Goal: Task Accomplishment & Management: Complete application form

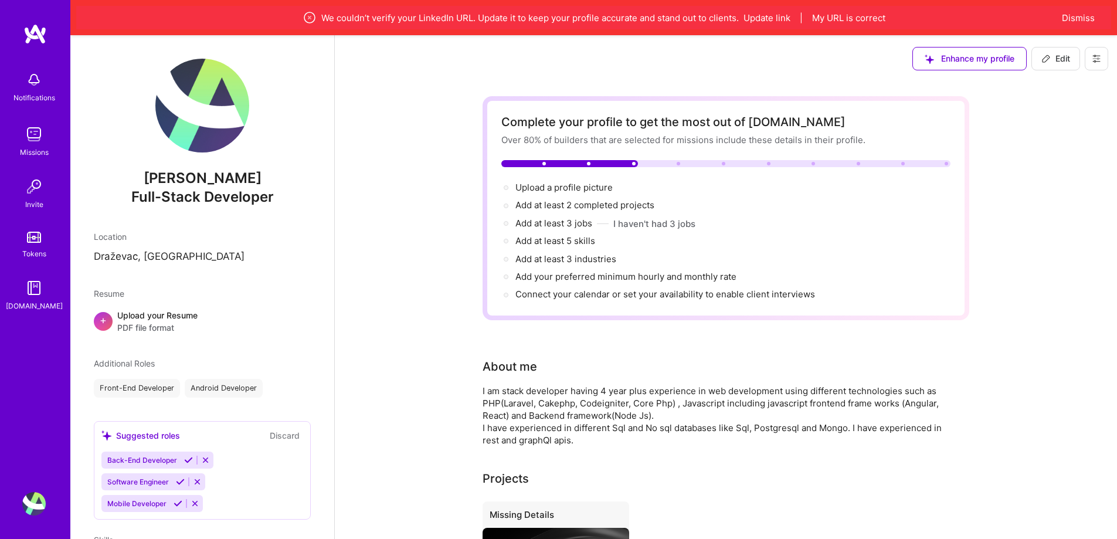
click at [1084, 21] on button "Dismiss" at bounding box center [1078, 18] width 33 height 12
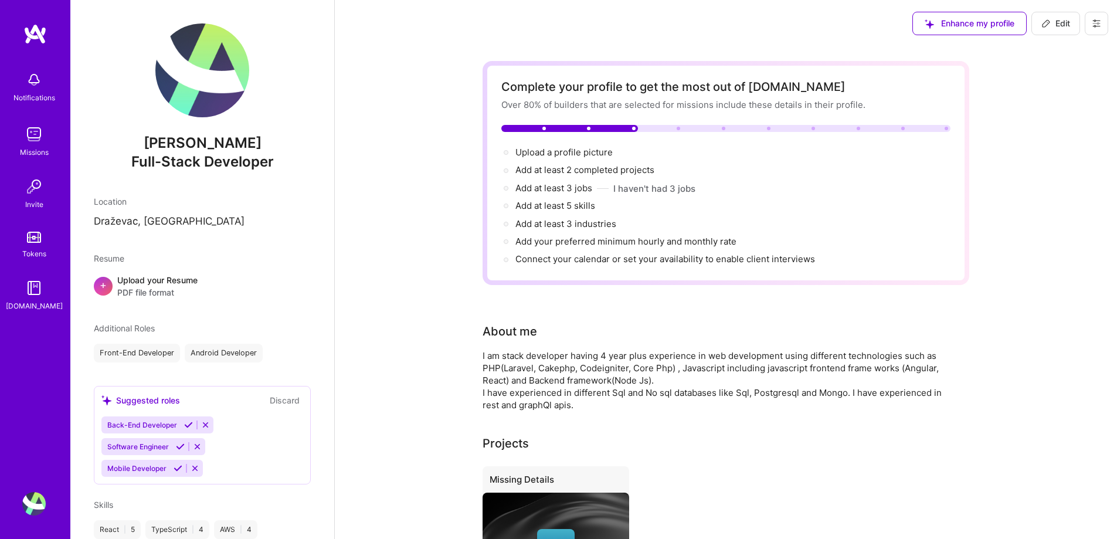
click at [1090, 23] on button at bounding box center [1096, 23] width 23 height 23
click at [1037, 211] on div "Complete your profile to get the most out of [DOMAIN_NAME] Over 80% of builders…" at bounding box center [726, 496] width 783 height 899
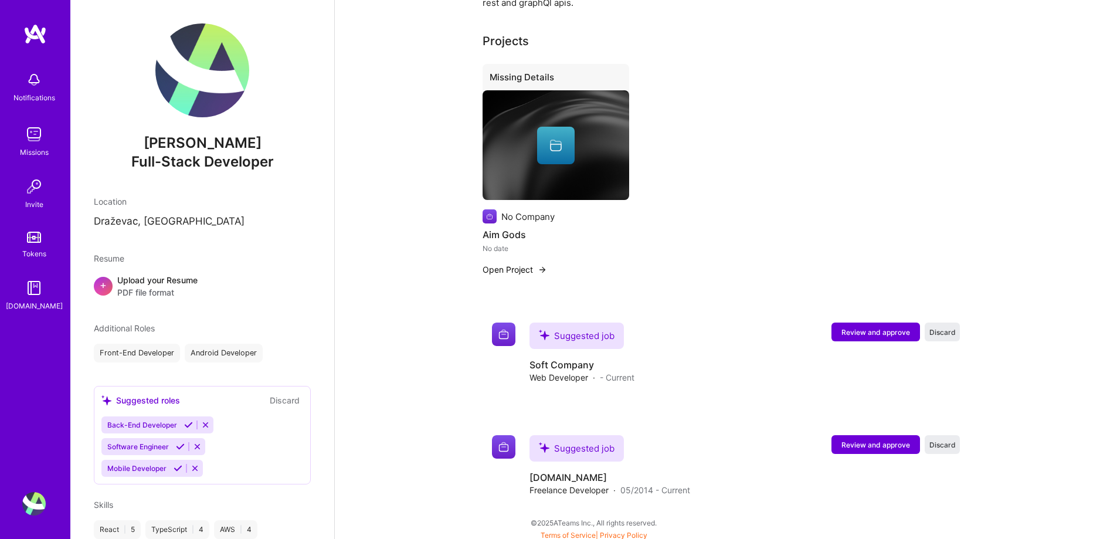
scroll to position [407, 0]
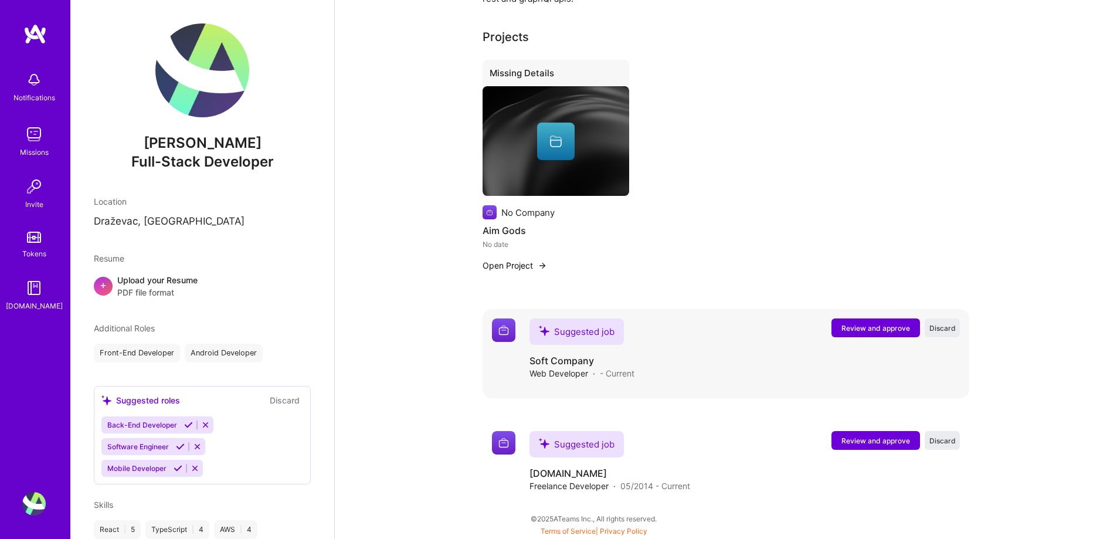
click at [887, 324] on span "Review and approve" at bounding box center [876, 328] width 69 height 10
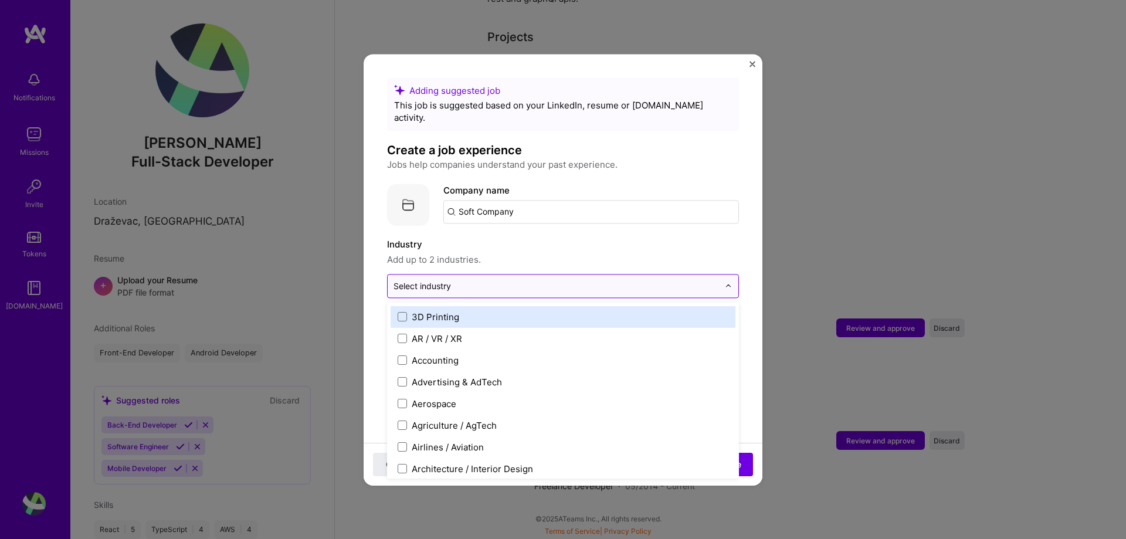
click at [582, 280] on input "text" at bounding box center [557, 286] width 326 height 12
click at [574, 280] on input "text" at bounding box center [557, 286] width 326 height 12
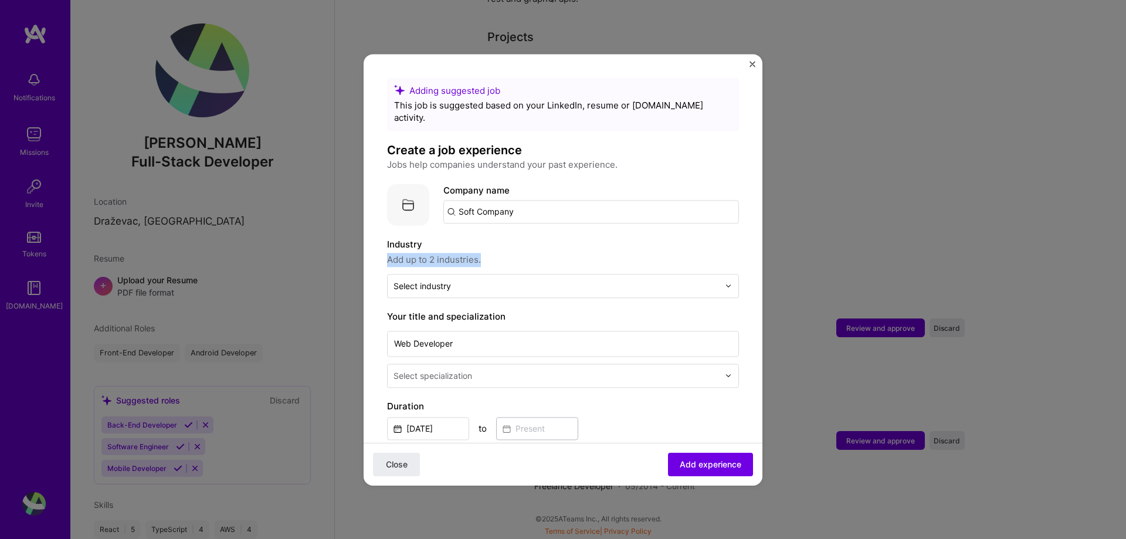
click at [678, 239] on div "Industry Add up to 2 industries." at bounding box center [563, 252] width 352 height 29
click at [830, 181] on div "Adding suggested job This job is suggested based on your LinkedIn, resume or [D…" at bounding box center [563, 269] width 1126 height 539
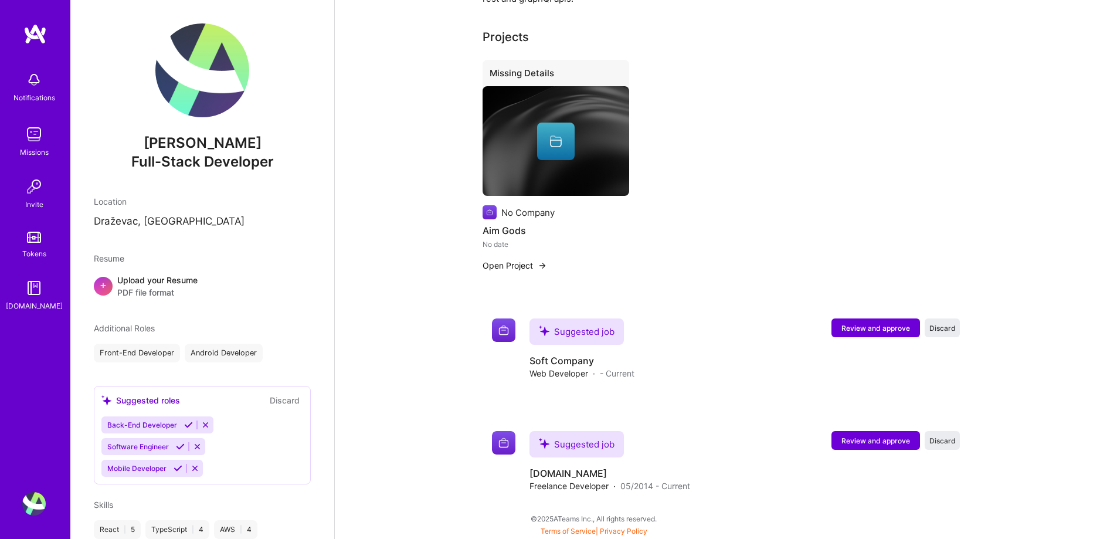
click at [142, 279] on div "Upload your Resume PDF file format" at bounding box center [157, 286] width 80 height 25
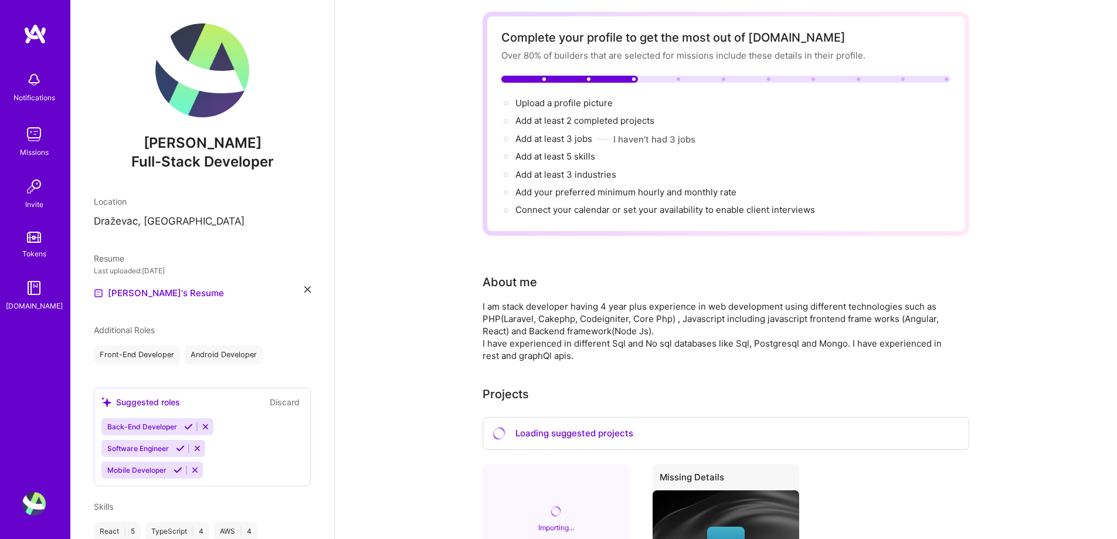
scroll to position [48, 0]
